Goal: Check status: Check status

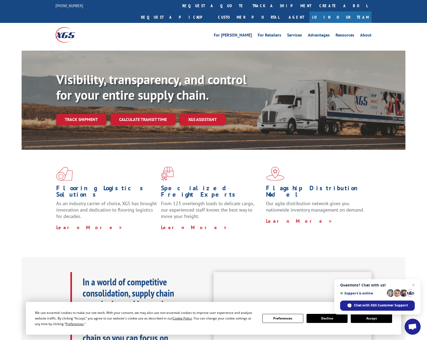
click at [83, 114] on link "Track shipment" at bounding box center [81, 119] width 50 height 11
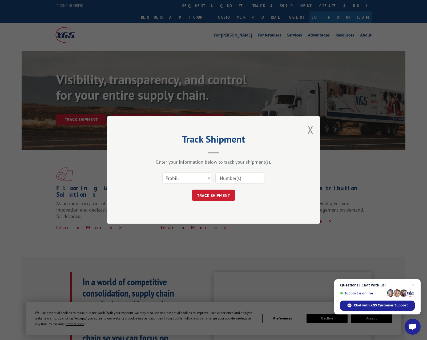
click at [230, 178] on input at bounding box center [239, 178] width 49 height 11
paste input "2847966"
type input "2847966"
click button "TRACK SHIPMENT" at bounding box center [214, 195] width 44 height 11
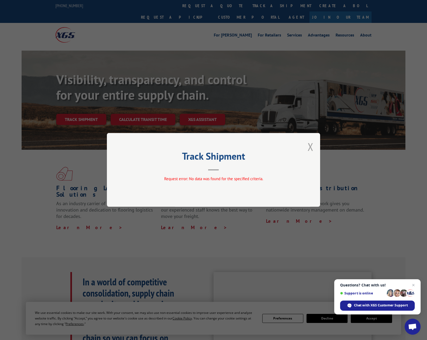
click at [309, 147] on button "Close modal" at bounding box center [311, 147] width 6 height 14
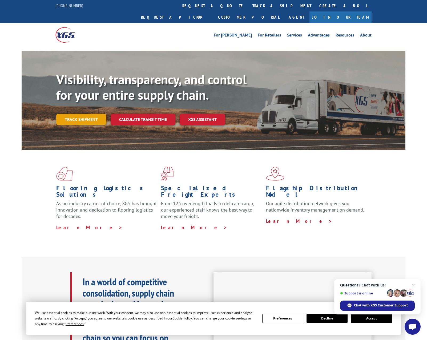
click at [75, 114] on link "Track shipment" at bounding box center [81, 119] width 50 height 11
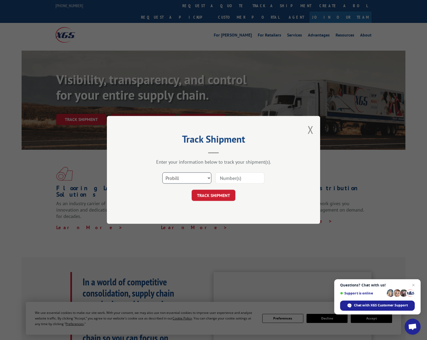
click at [194, 176] on select "Select category... Probill BOL PO" at bounding box center [186, 178] width 49 height 11
select select "bol"
click at [162, 173] on select "Select category... Probill BOL PO" at bounding box center [186, 178] width 49 height 11
click at [221, 180] on input at bounding box center [239, 178] width 49 height 11
paste input "2847966"
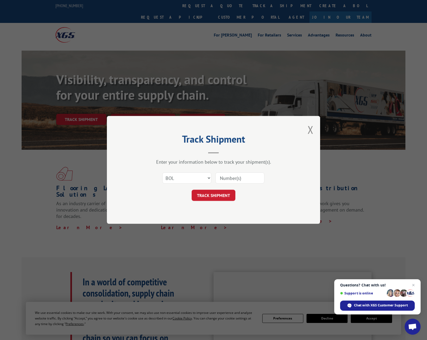
type input "2847966"
click button "TRACK SHIPMENT" at bounding box center [214, 195] width 44 height 11
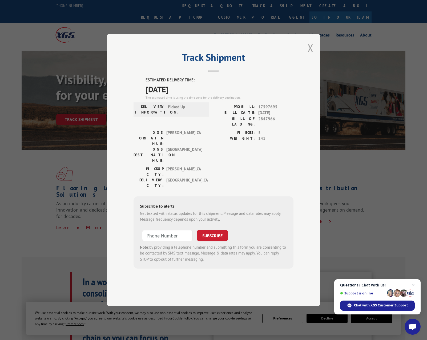
click at [311, 55] on button "Close modal" at bounding box center [311, 48] width 6 height 14
